Goal: Communication & Community: Ask a question

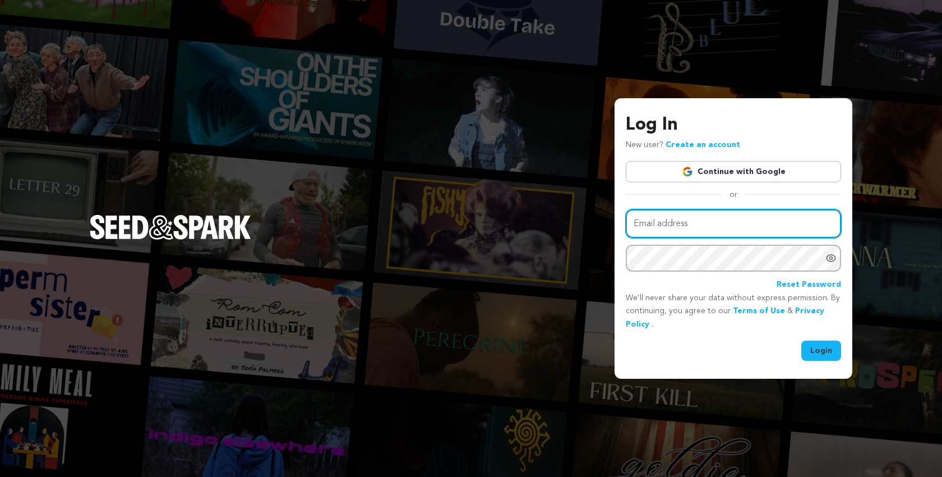
type input "[EMAIL_ADDRESS][DOMAIN_NAME]"
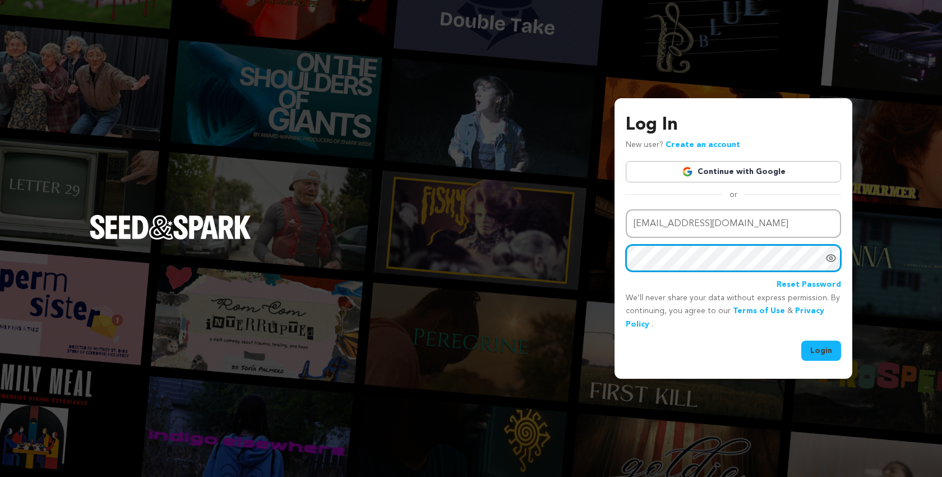
click at [822, 349] on button "Login" at bounding box center [821, 350] width 40 height 20
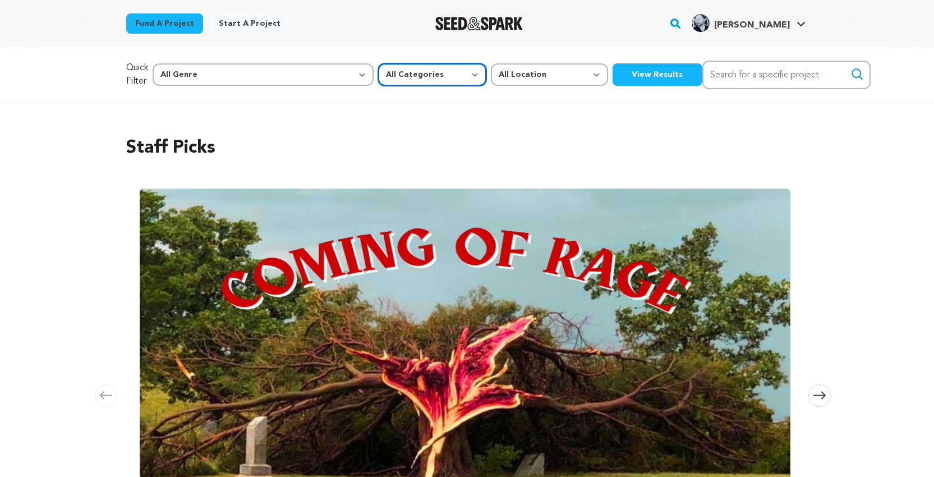
select select "382"
click at [612, 82] on button "View Results" at bounding box center [657, 74] width 90 height 22
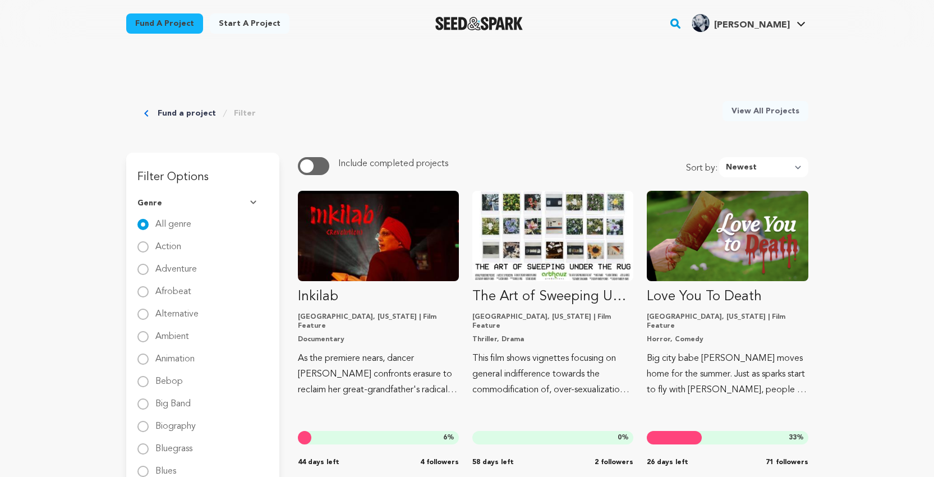
click at [179, 25] on link "Fund a project" at bounding box center [164, 23] width 77 height 20
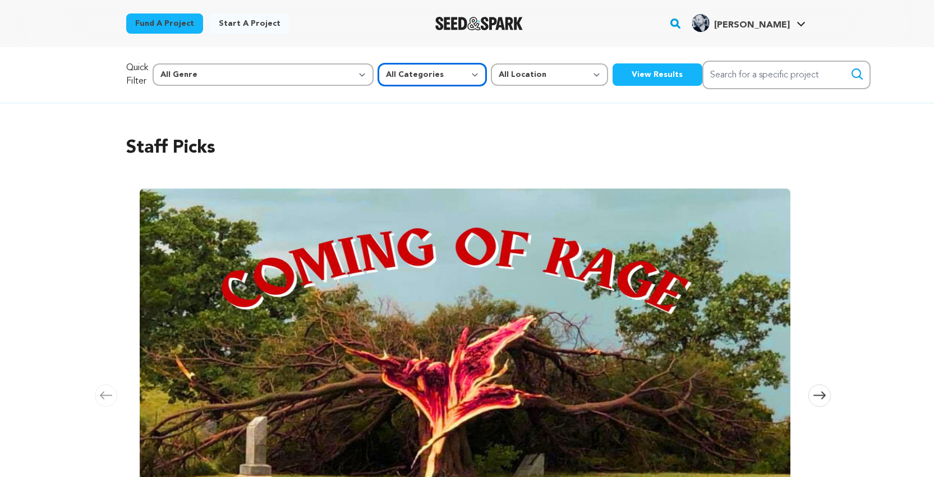
select select "383"
click at [612, 79] on button "View Results" at bounding box center [657, 74] width 90 height 22
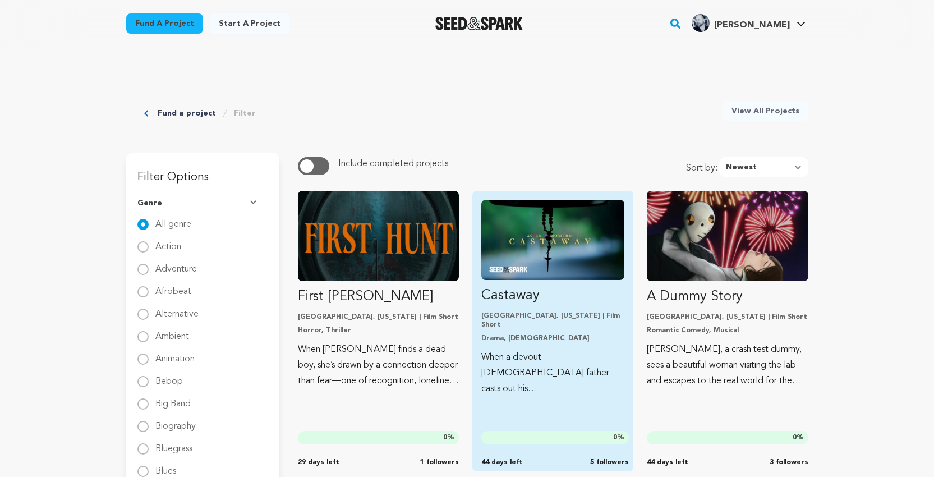
click at [556, 233] on img "Fund Castaway" at bounding box center [552, 240] width 143 height 80
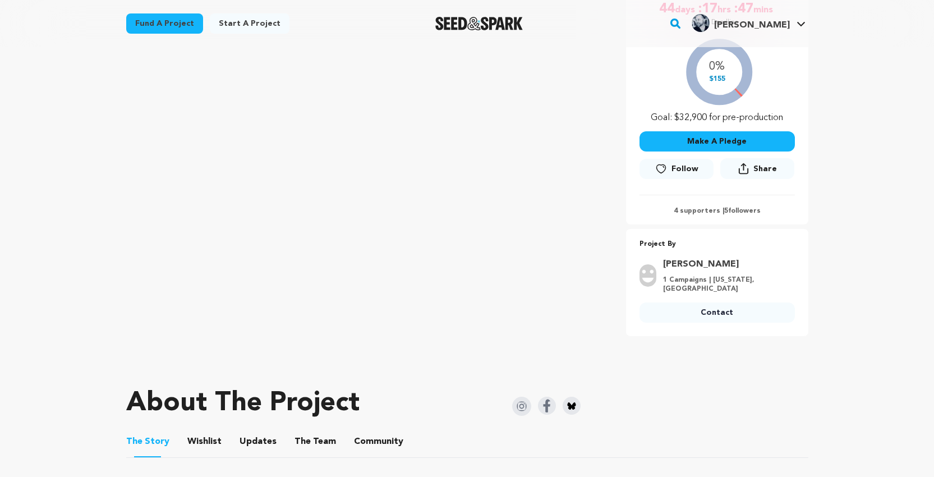
scroll to position [379, 0]
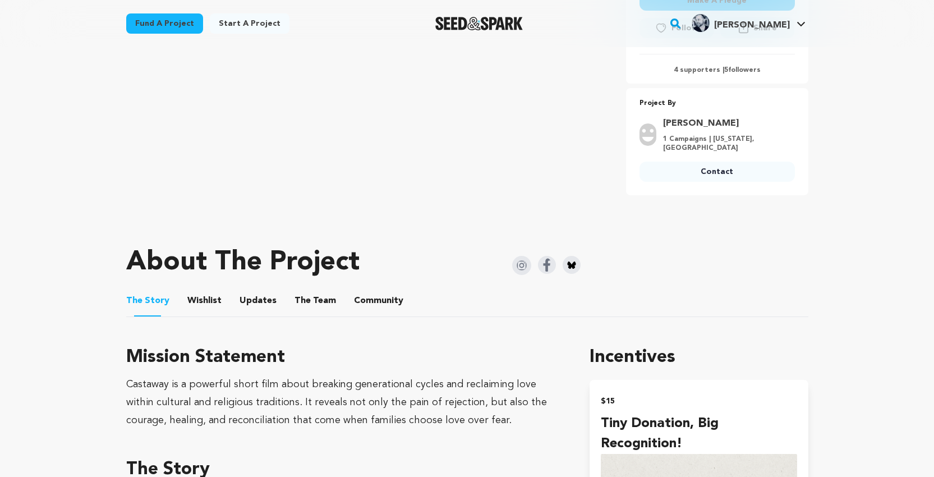
click at [310, 290] on button "The Team" at bounding box center [315, 302] width 27 height 27
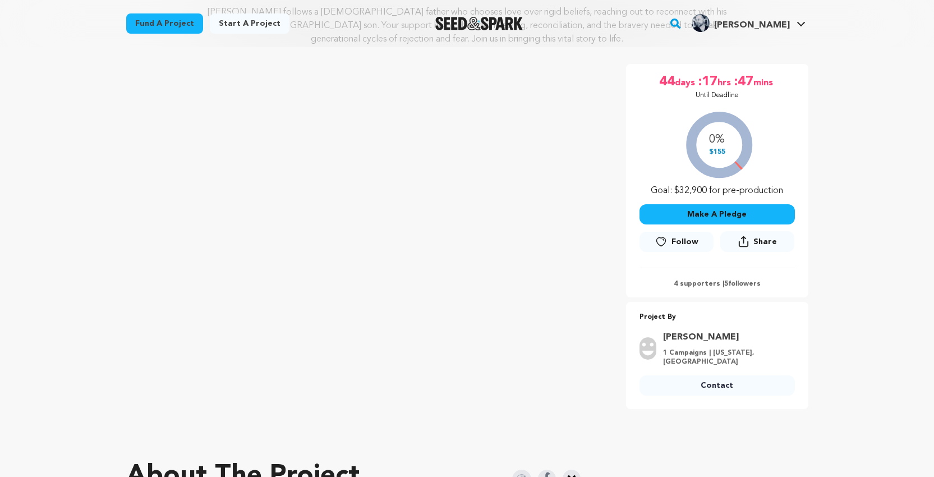
scroll to position [167, 0]
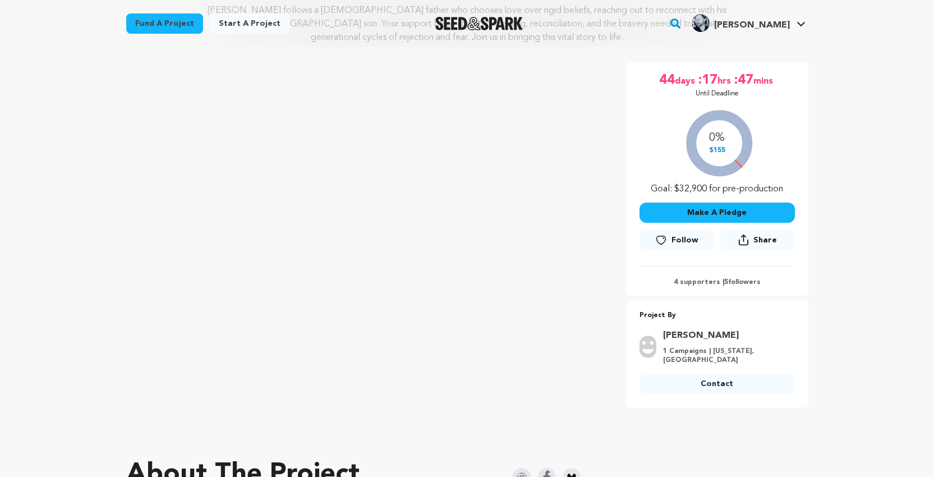
click at [713, 373] on link "Contact" at bounding box center [716, 383] width 155 height 20
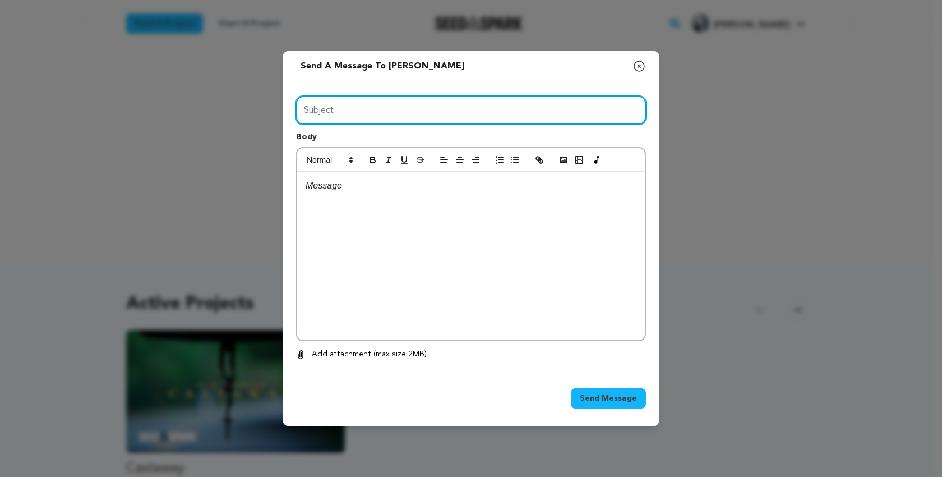
click at [315, 116] on input "Subject" at bounding box center [471, 110] width 350 height 29
type input "composer"
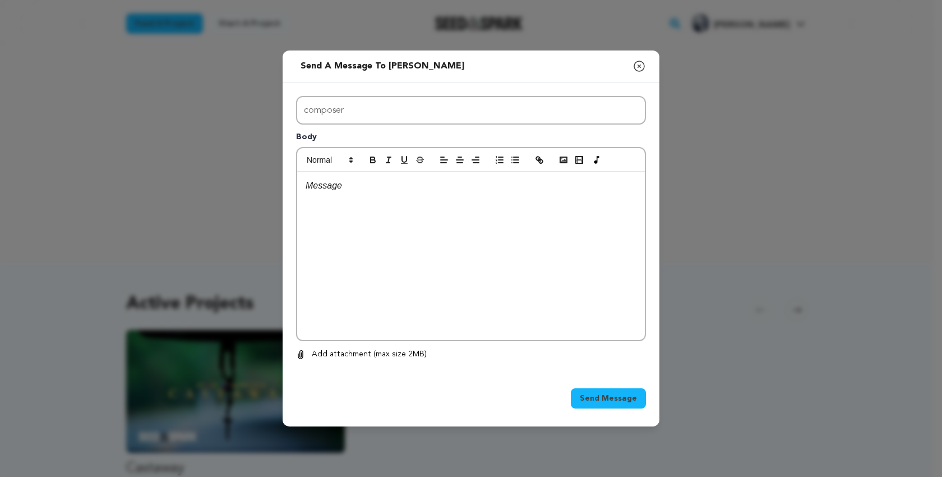
click at [331, 199] on div at bounding box center [471, 256] width 348 height 168
click at [316, 195] on div at bounding box center [471, 256] width 348 height 168
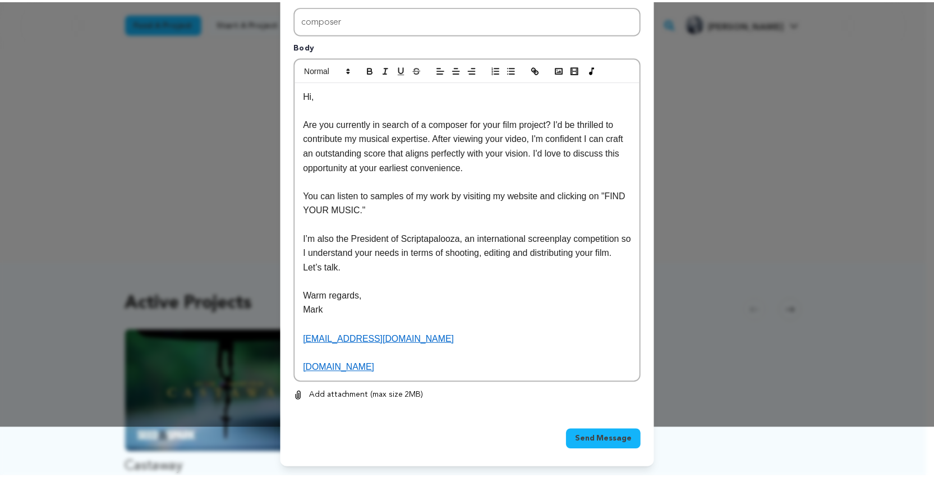
scroll to position [42, 0]
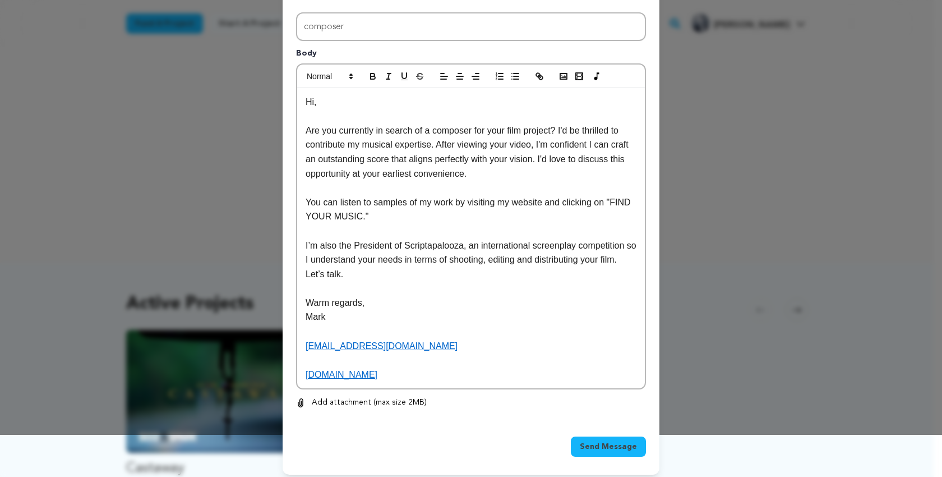
click at [594, 442] on span "Send Message" at bounding box center [608, 446] width 57 height 11
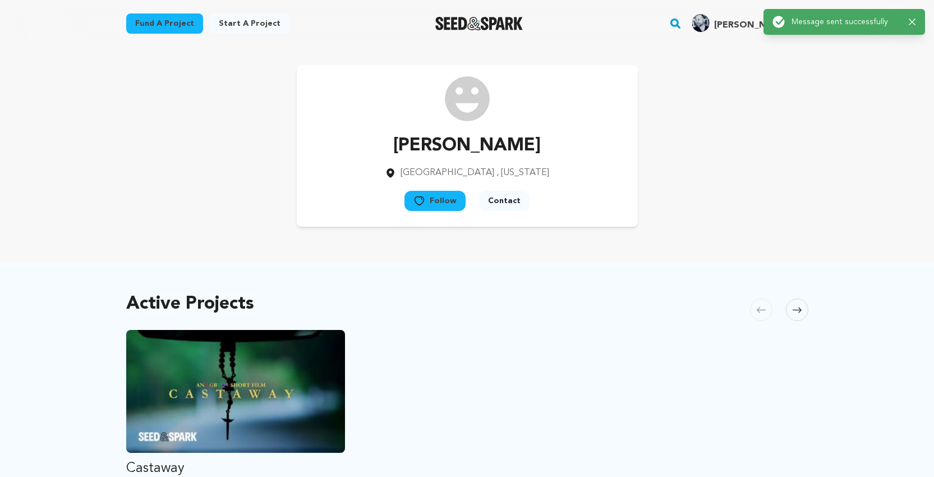
click at [159, 23] on link "Fund a project" at bounding box center [164, 23] width 77 height 20
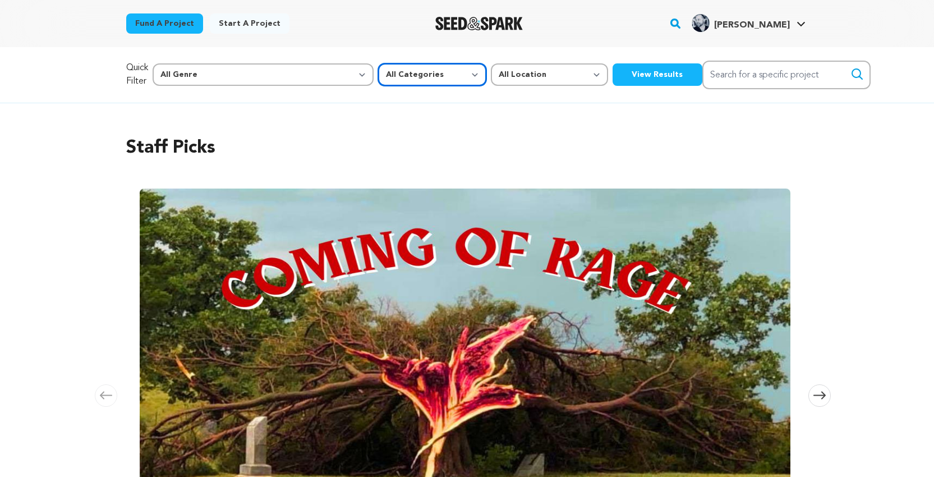
select select "383"
click at [612, 77] on button "View Results" at bounding box center [657, 74] width 90 height 22
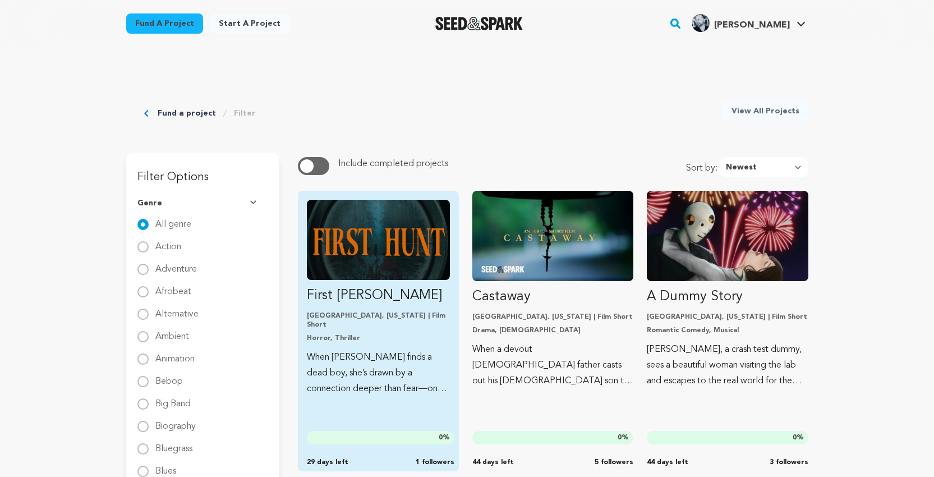
click at [355, 238] on img "Fund First Hunt" at bounding box center [378, 240] width 143 height 80
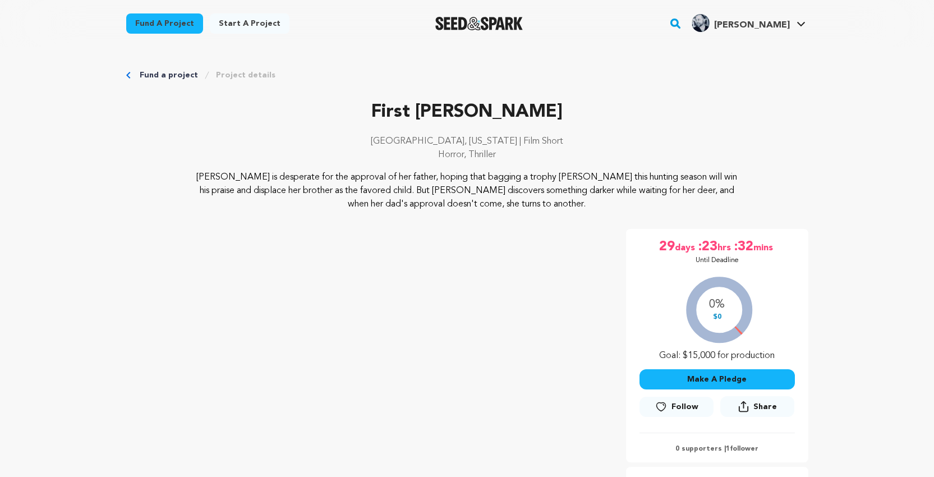
scroll to position [386, 0]
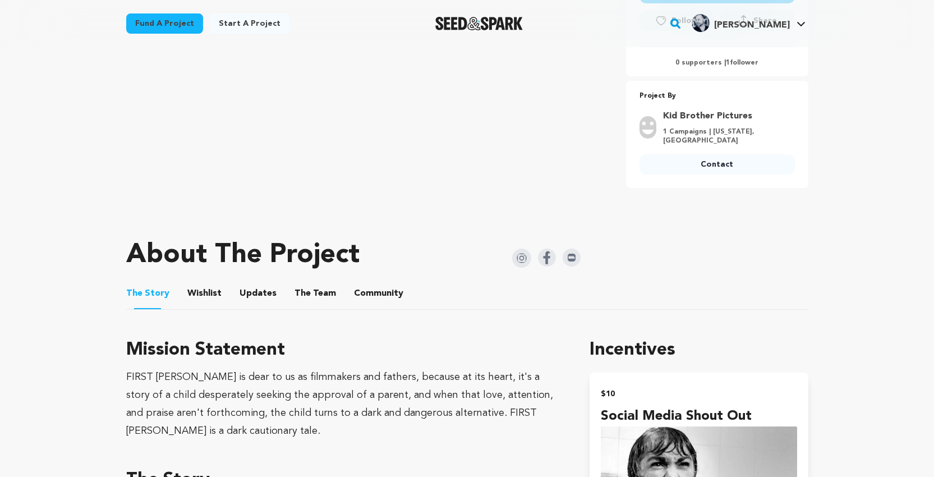
click at [307, 292] on button "The Team" at bounding box center [315, 295] width 27 height 27
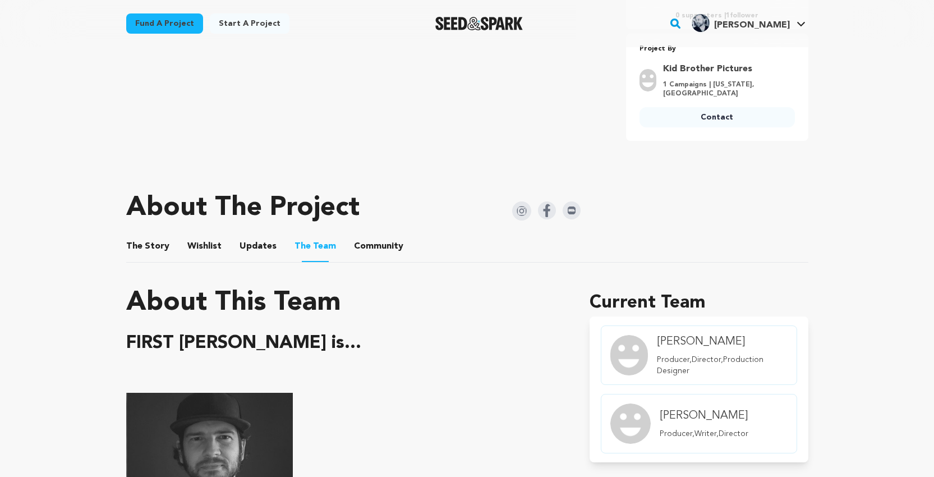
scroll to position [426, 0]
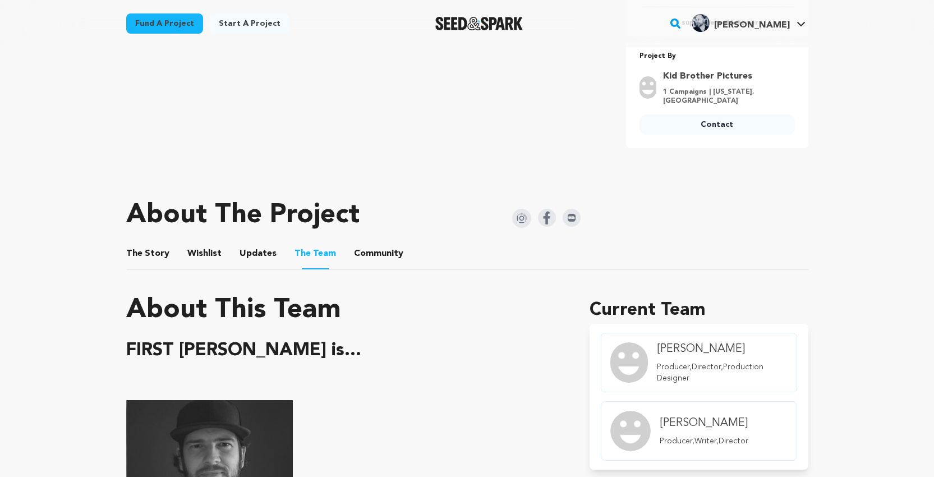
click at [151, 250] on button "The Story" at bounding box center [147, 255] width 27 height 27
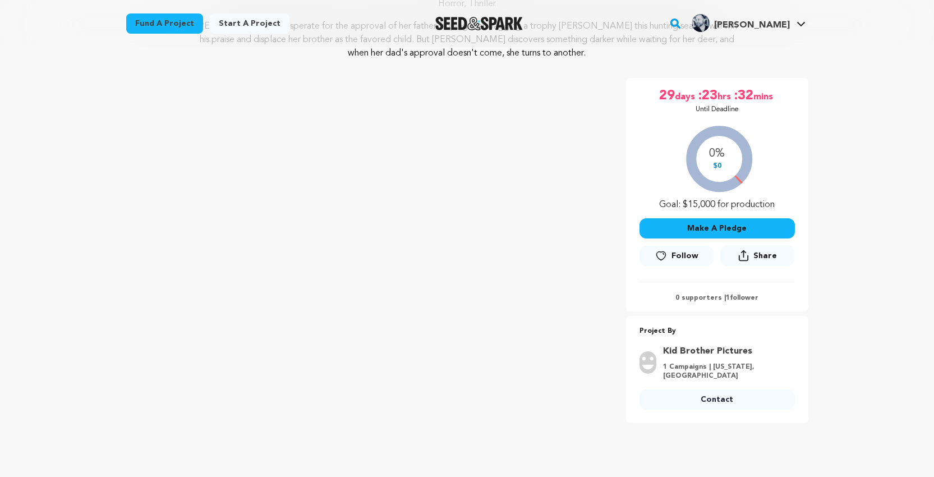
scroll to position [153, 0]
click at [708, 393] on link "Contact" at bounding box center [716, 397] width 155 height 20
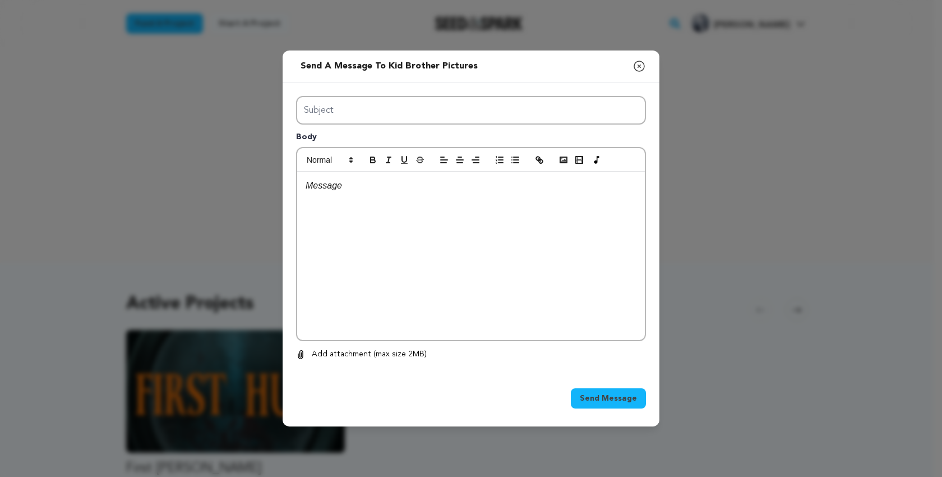
click at [330, 237] on div at bounding box center [471, 256] width 348 height 168
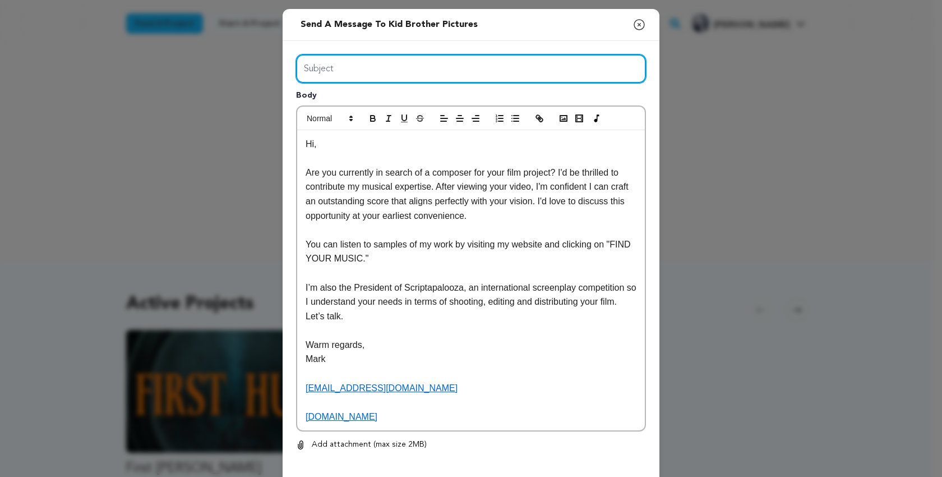
click at [305, 67] on input "Subject" at bounding box center [471, 68] width 350 height 29
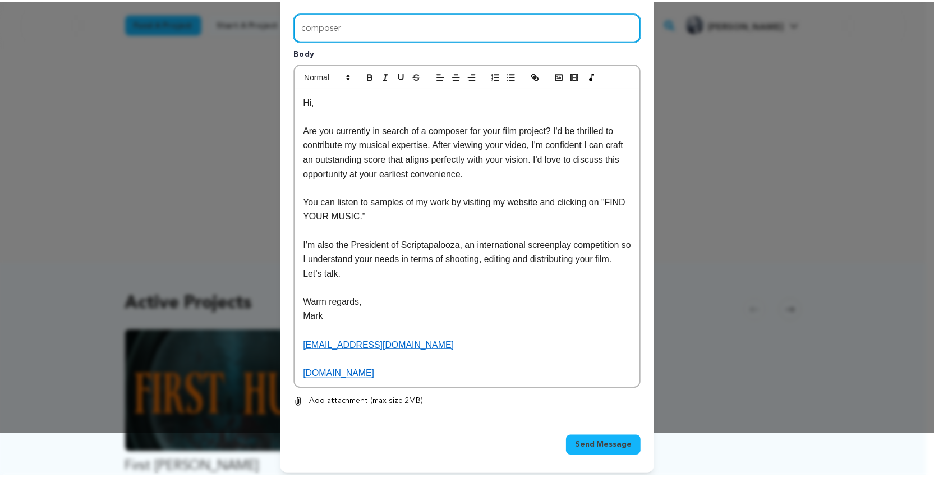
scroll to position [42, 0]
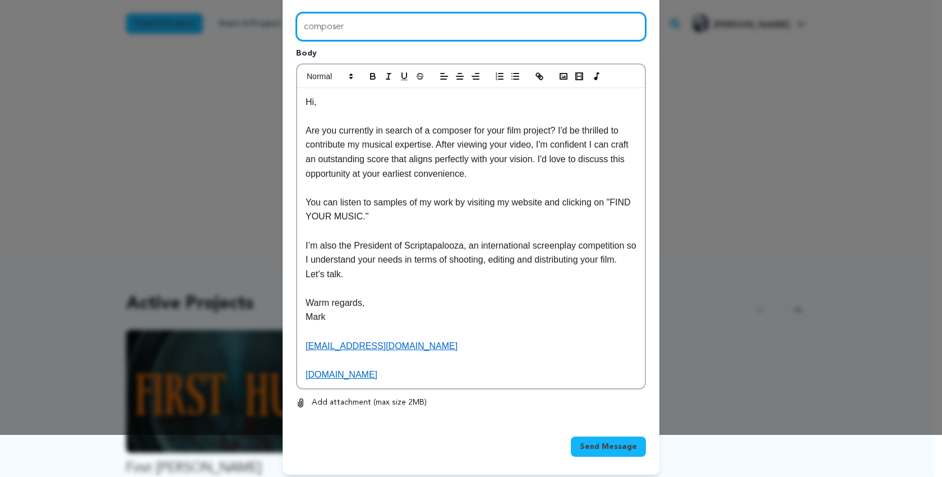
type input "composer"
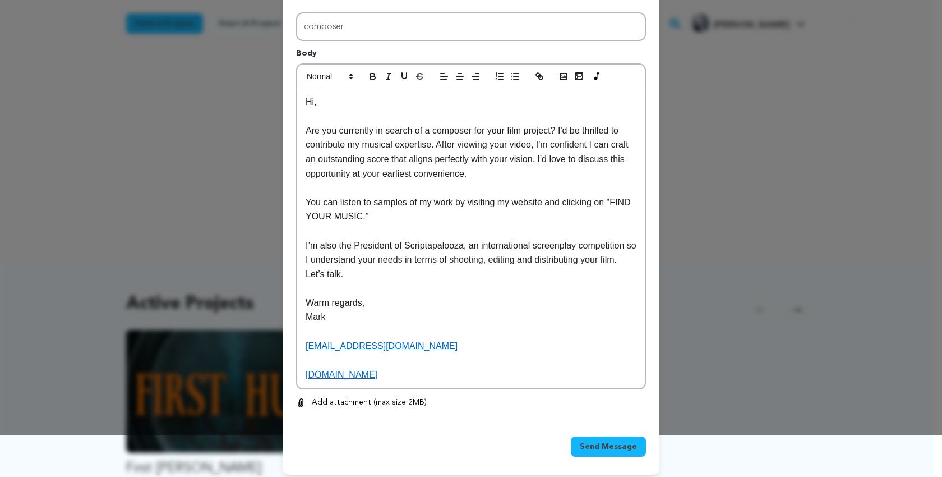
click at [593, 441] on span "Send Message" at bounding box center [608, 446] width 57 height 11
